Goal: Obtain resource: Download file/media

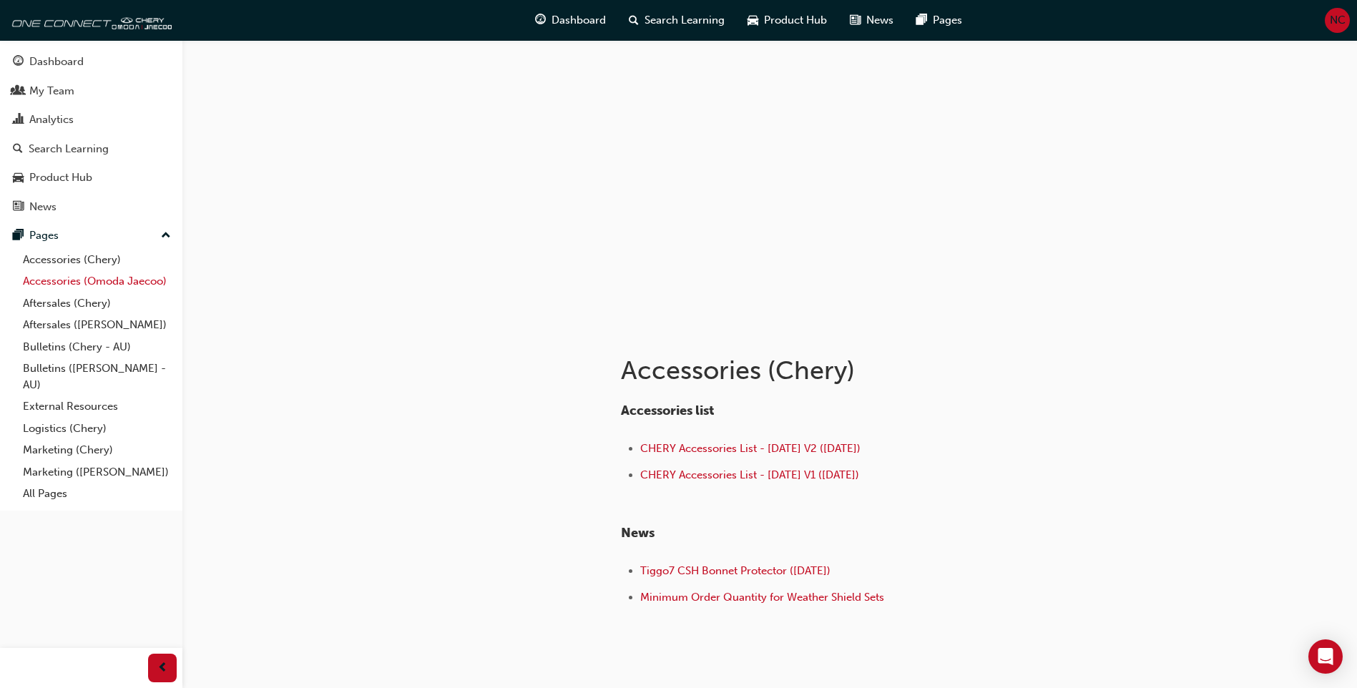
click at [78, 286] on link "Accessories (Omoda Jaecoo)" at bounding box center [97, 281] width 160 height 22
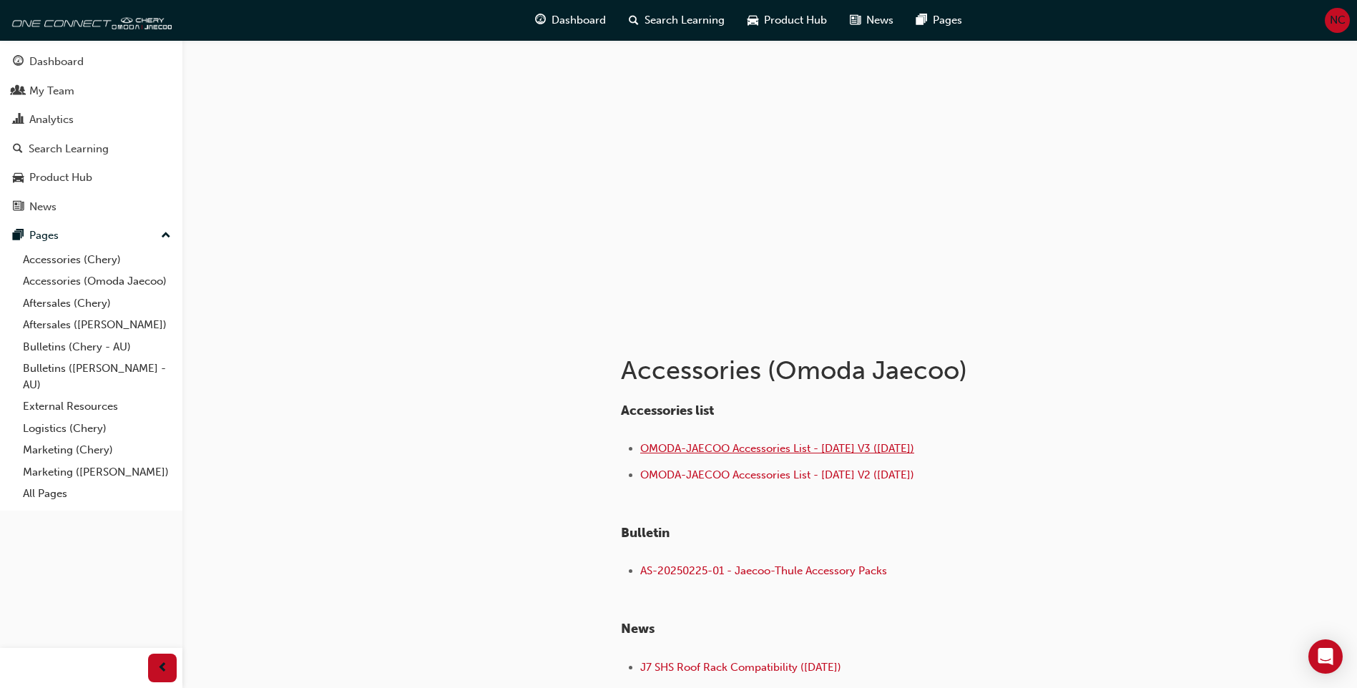
click at [767, 453] on span "OMODA-JAECOO Accessories List - [DATE] V3 ([DATE])" at bounding box center [777, 448] width 274 height 13
click at [91, 266] on link "Accessories (Chery)" at bounding box center [97, 260] width 160 height 22
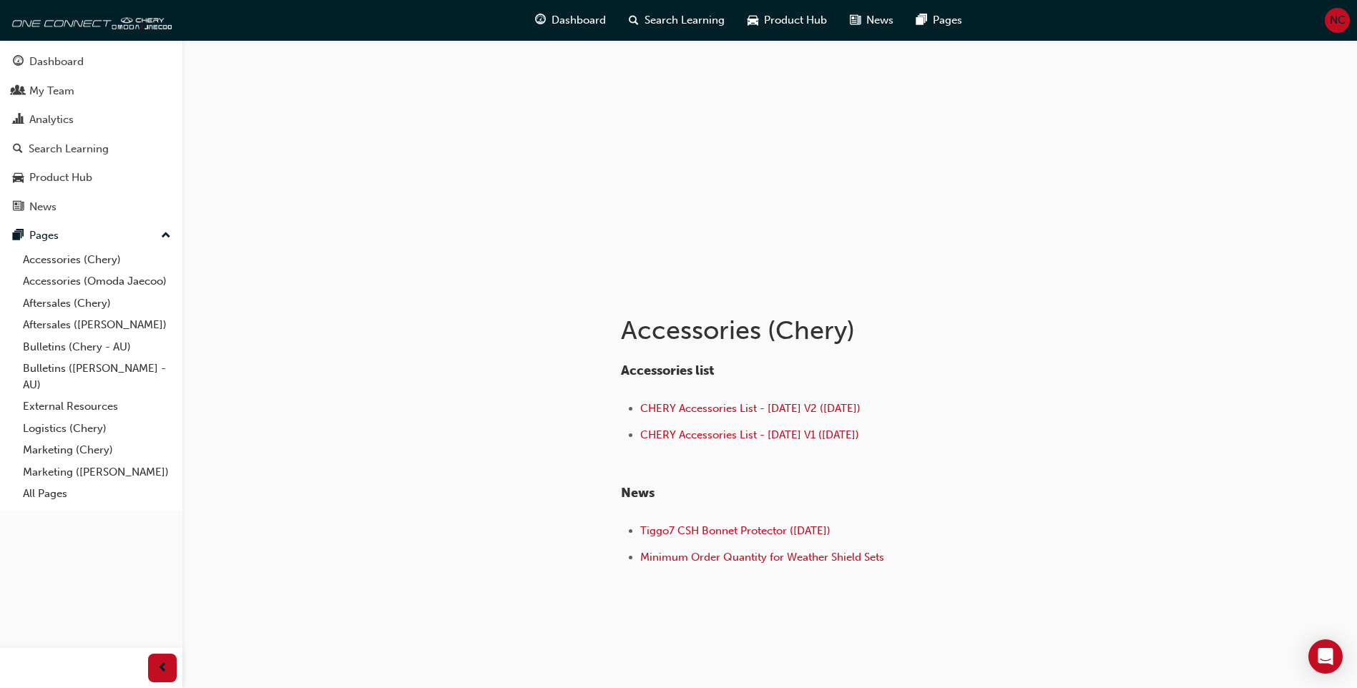
scroll to position [59, 0]
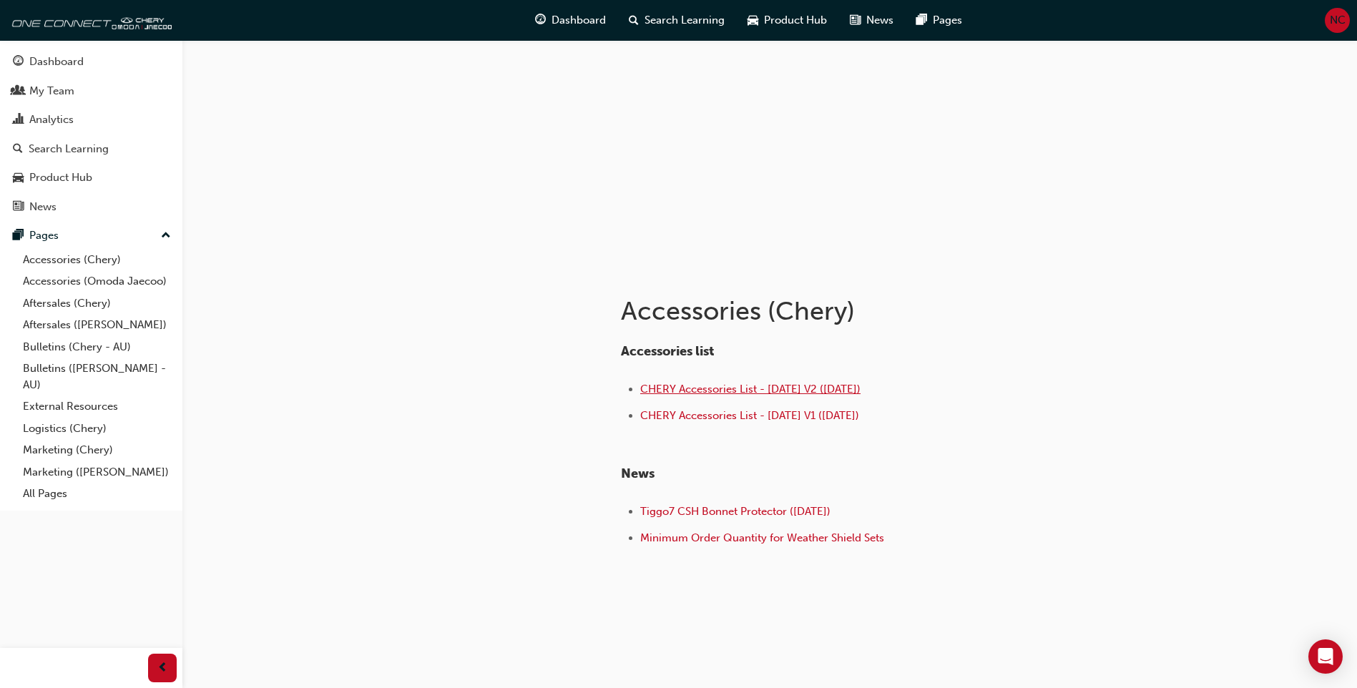
click at [759, 381] on div "Accessories list CHERY Accessories List - [DATE] V2 ([DATE]) CHERY Accessories …" at bounding box center [853, 447] width 465 height 206
click at [761, 388] on span "CHERY Accessories List - [DATE] V2 ([DATE])" at bounding box center [750, 389] width 220 height 13
